Goal: Information Seeking & Learning: Find specific page/section

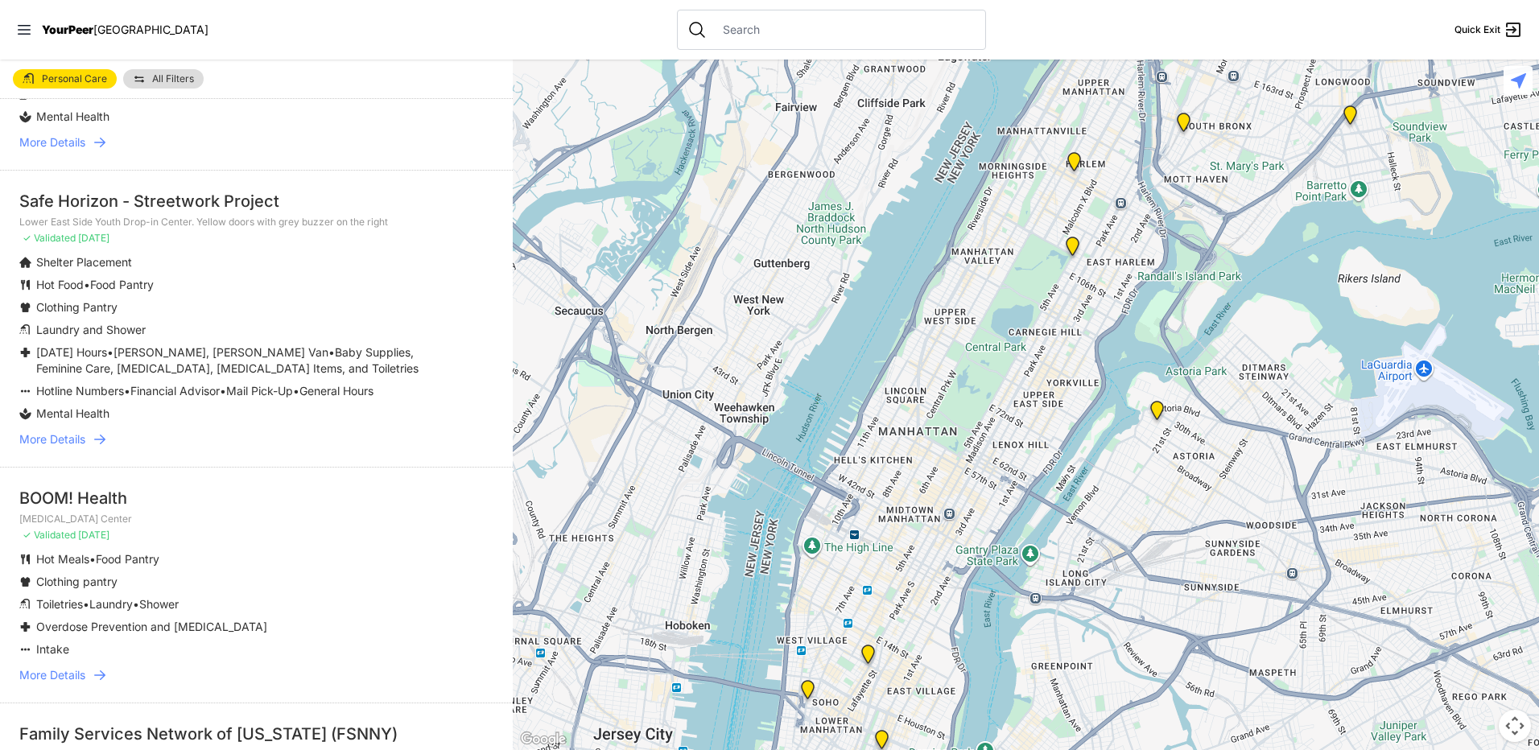
scroll to position [2125, 0]
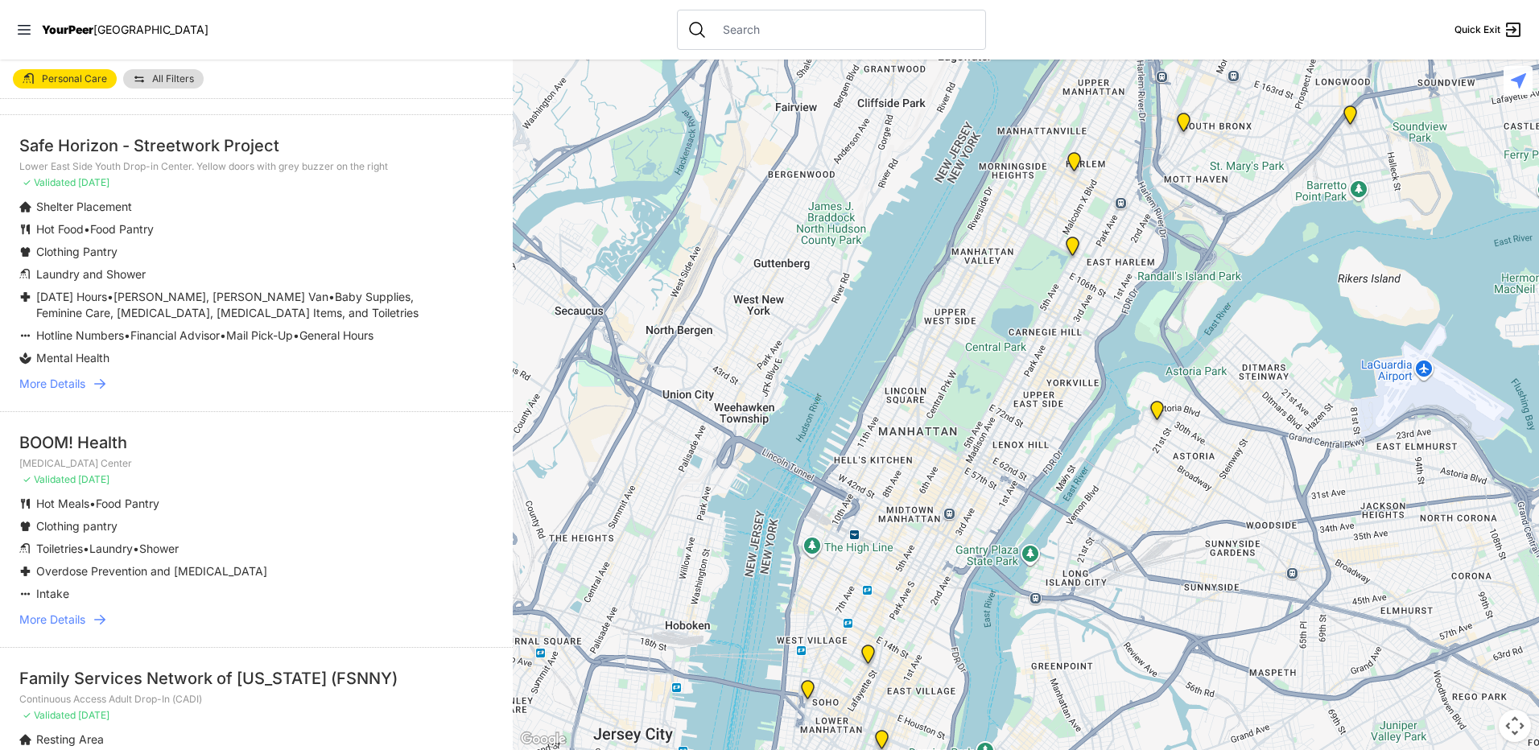
click at [58, 379] on span "More Details" at bounding box center [52, 384] width 66 height 16
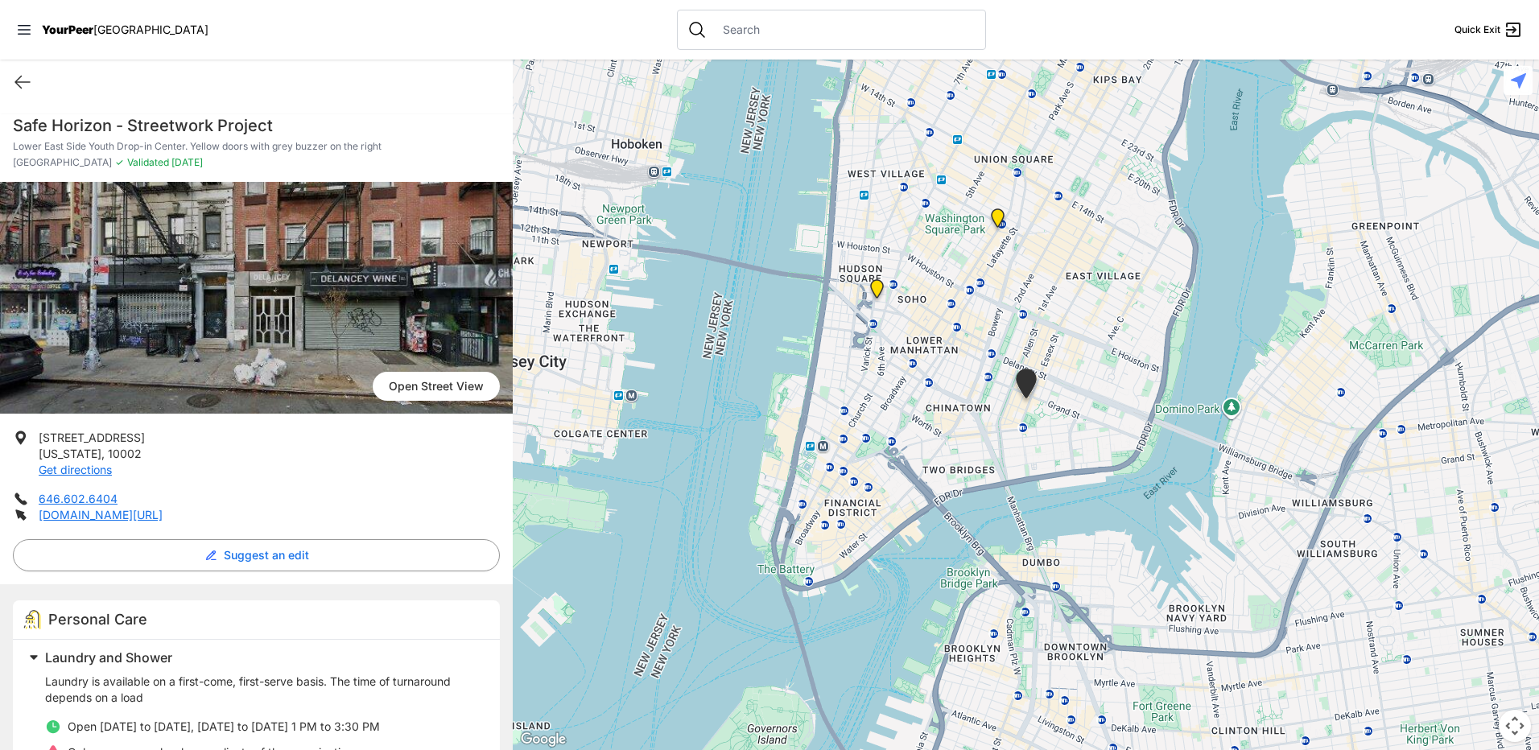
select select "recentlyUpdated"
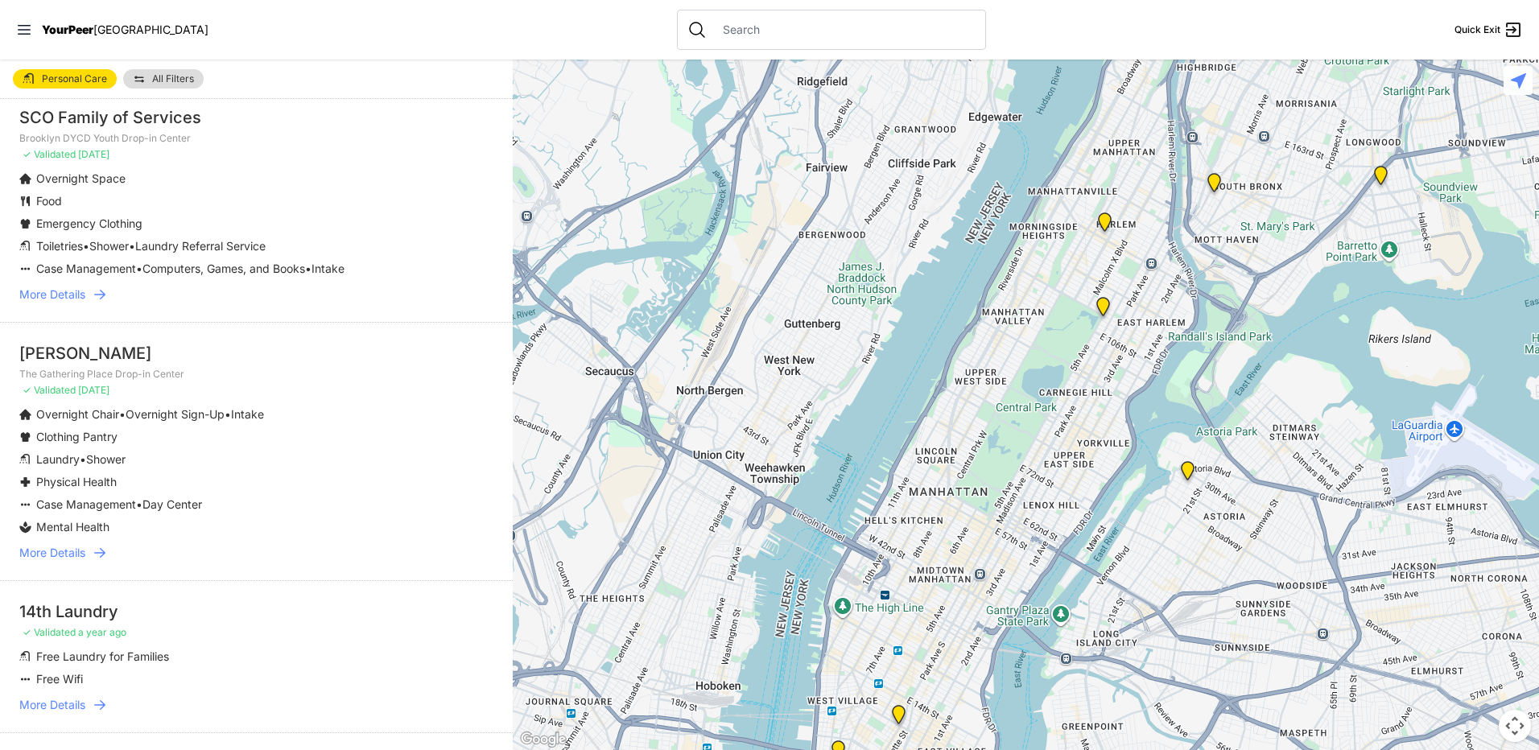
scroll to position [3219, 0]
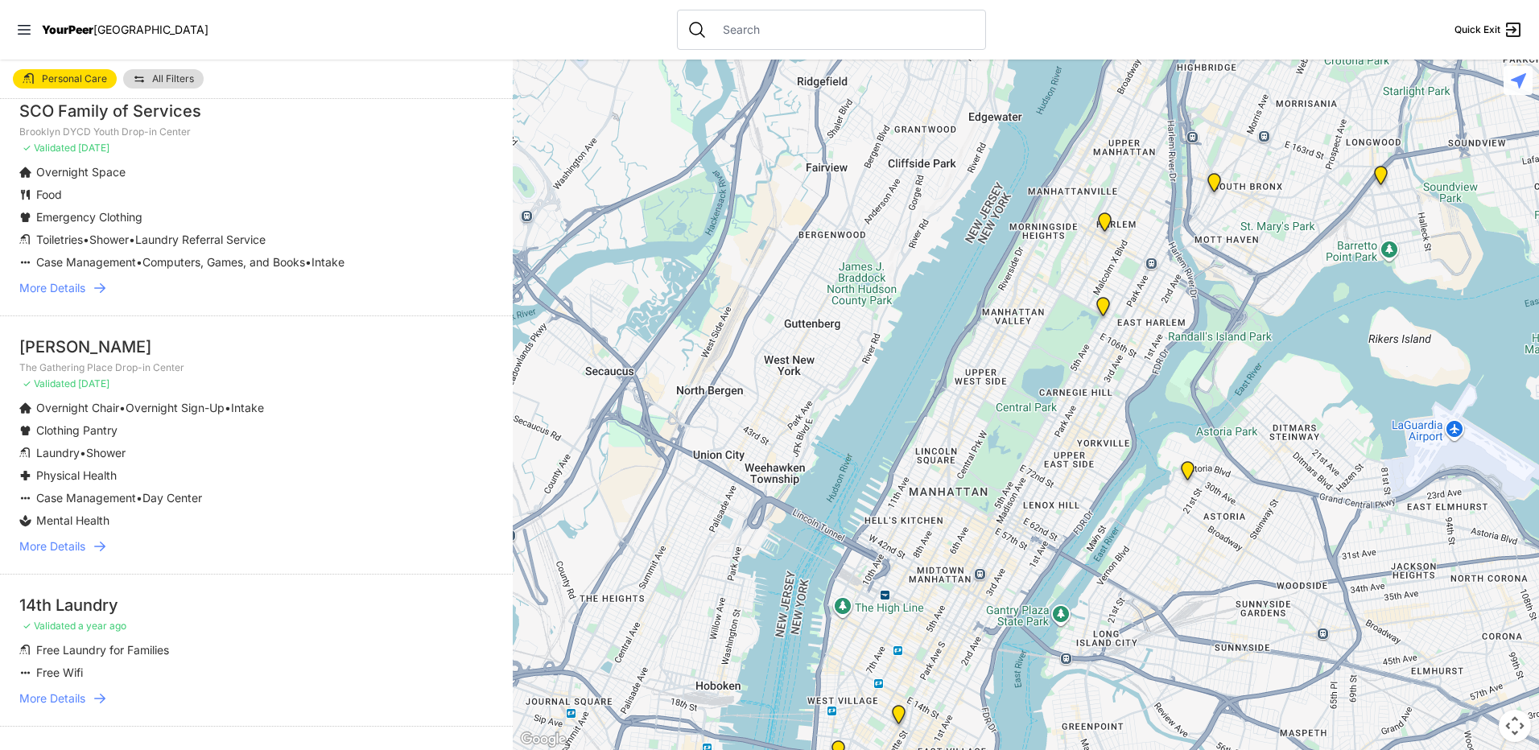
click at [50, 542] on span "More Details" at bounding box center [52, 546] width 66 height 16
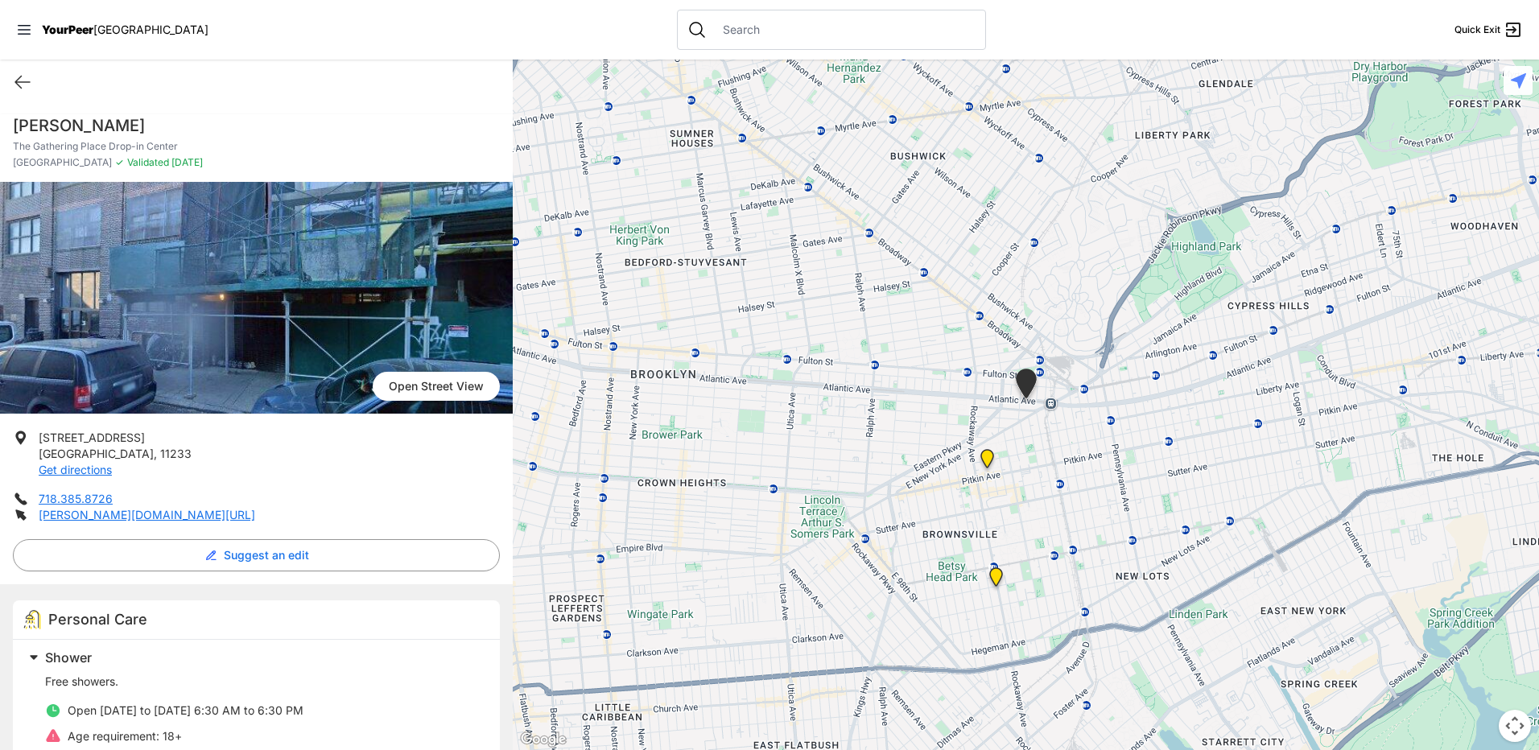
select select "recentlyUpdated"
